Goal: Navigation & Orientation: Find specific page/section

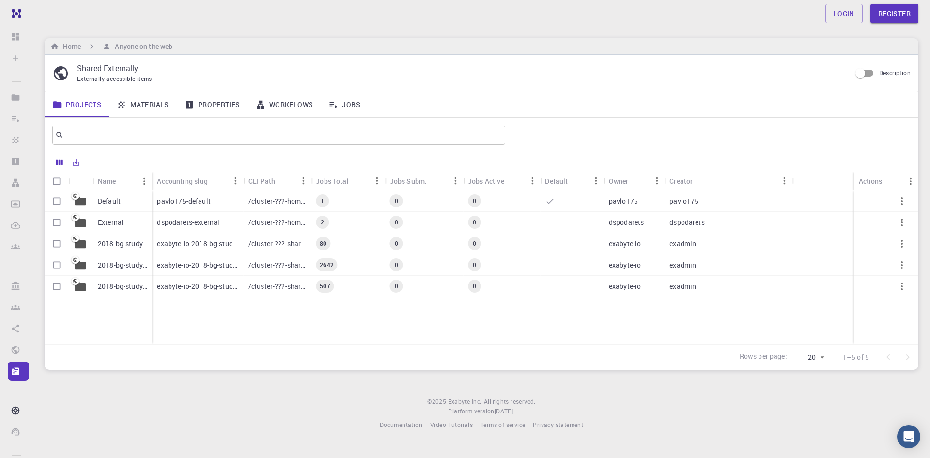
click at [165, 104] on link "Materials" at bounding box center [143, 104] width 68 height 25
